Goal: Communication & Community: Answer question/provide support

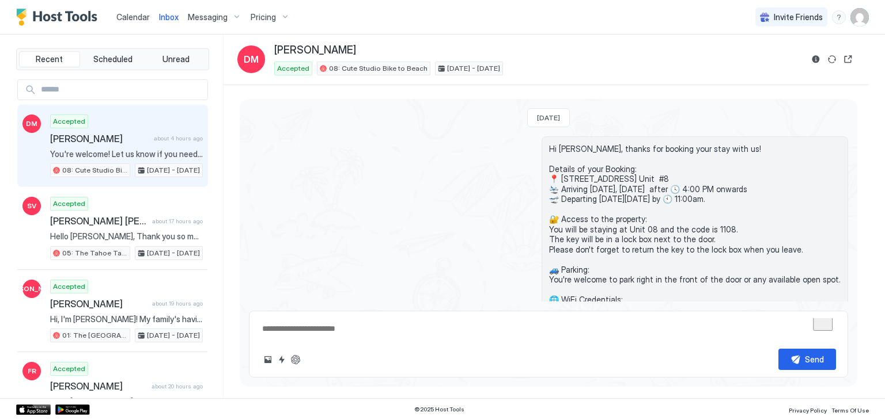
scroll to position [435, 0]
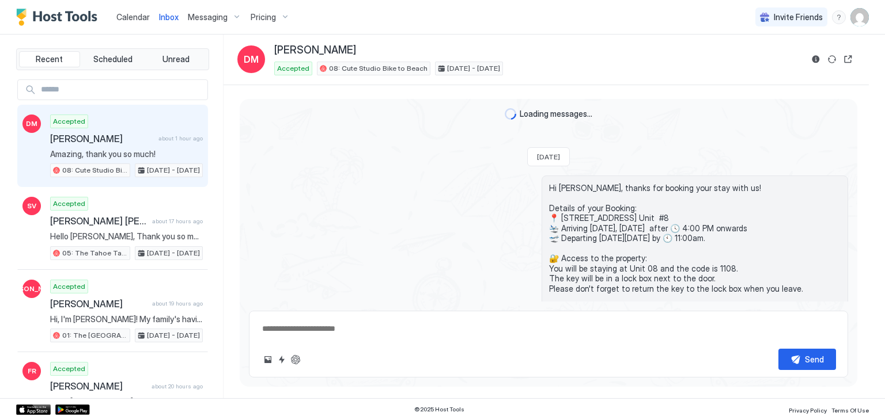
type textarea "*"
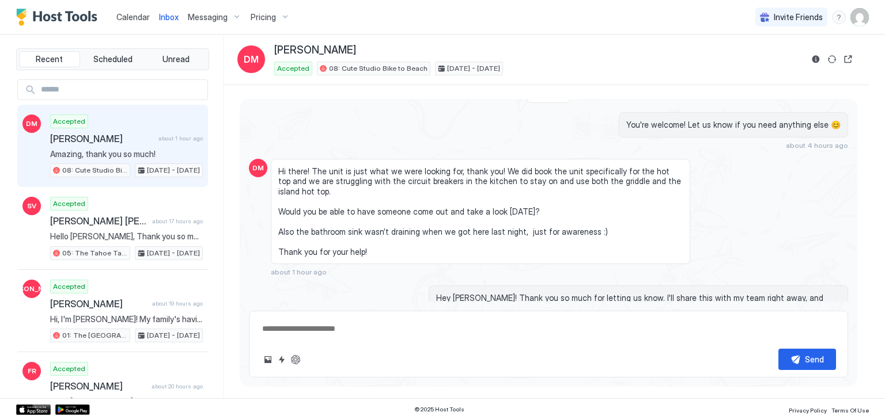
scroll to position [381, 0]
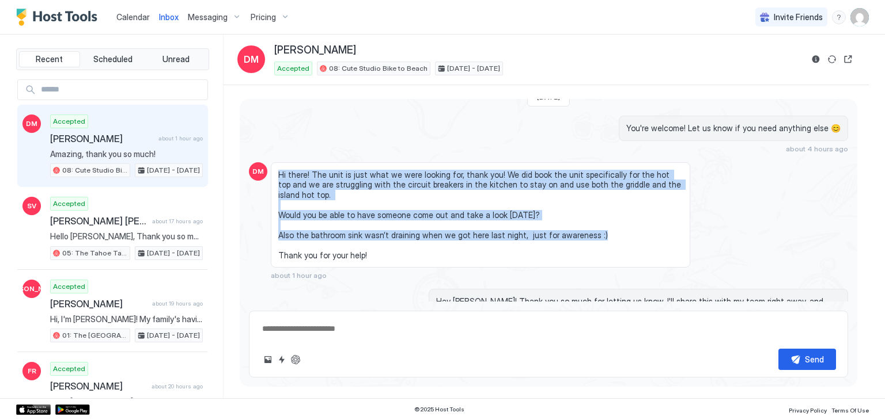
drag, startPoint x: 279, startPoint y: 171, endPoint x: 588, endPoint y: 228, distance: 313.3
click at [588, 228] on span "Hi there! The unit is just what we were looking for, thank you! We did book the…" at bounding box center [480, 215] width 404 height 91
copy span "Hi there! The unit is just what we were looking for, thank you! We did book the…"
